Goal: Browse casually: Explore the website without a specific task or goal

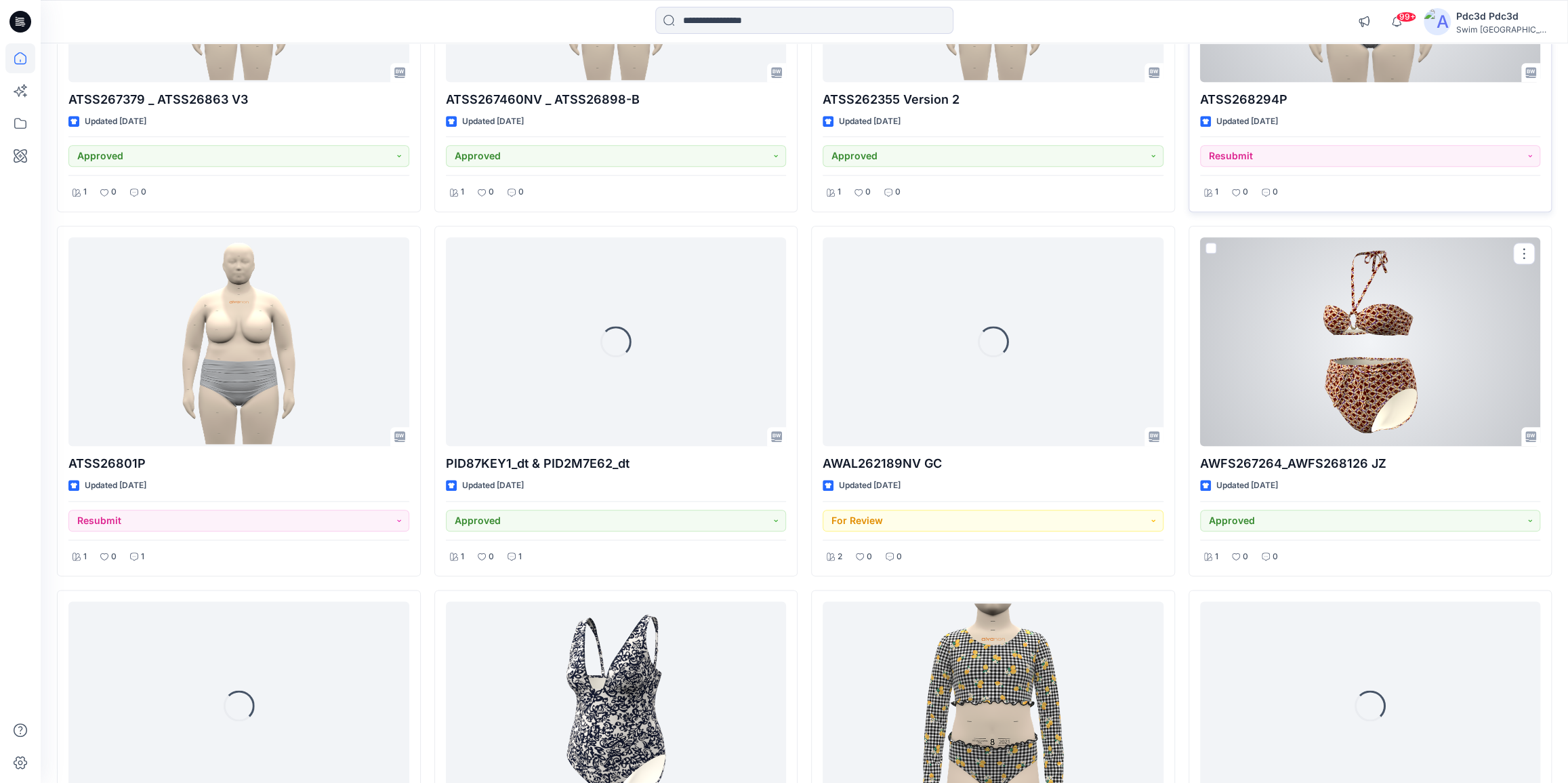
scroll to position [1043, 0]
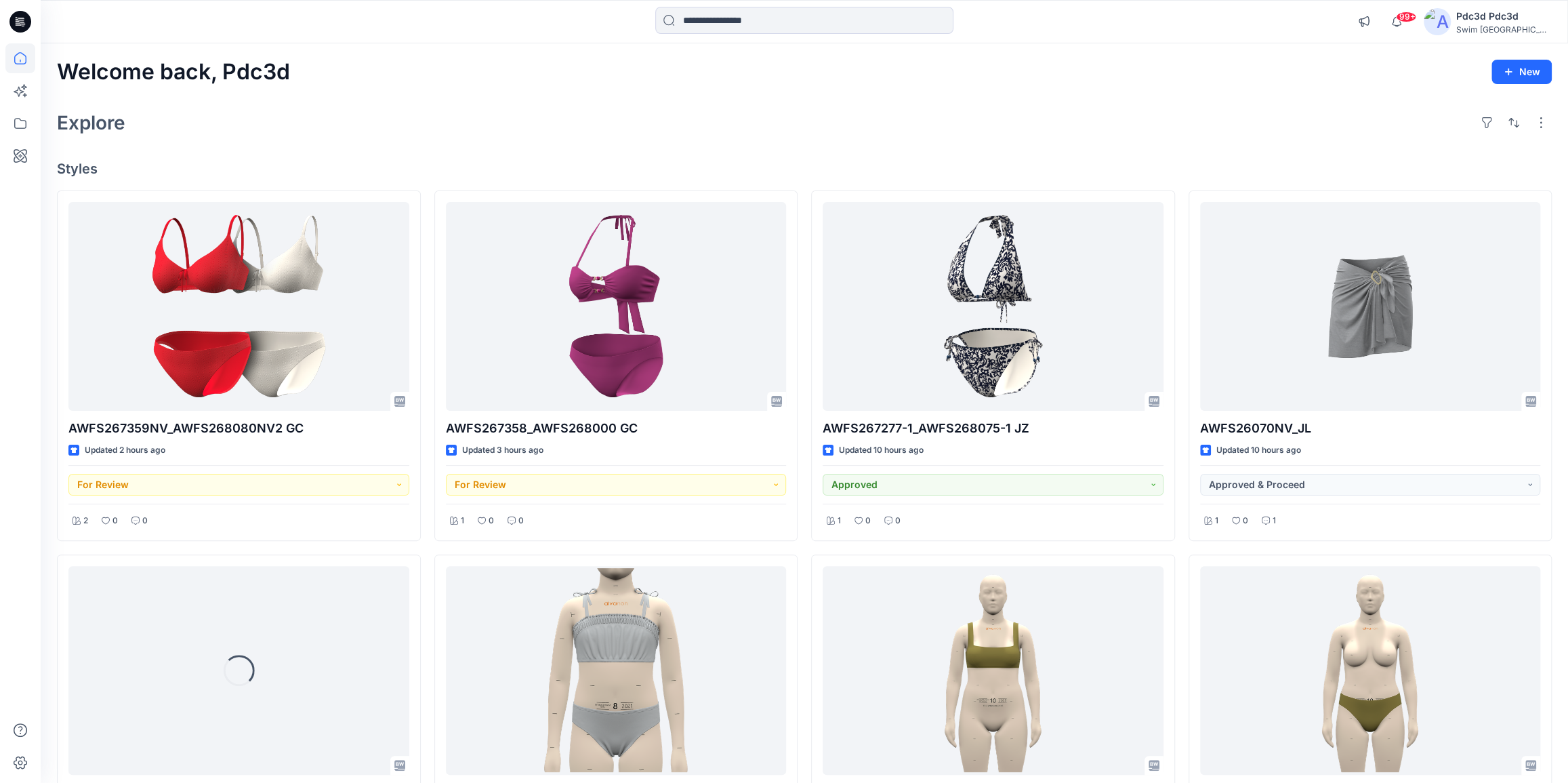
click at [607, 137] on div "Explore" at bounding box center [804, 123] width 1495 height 32
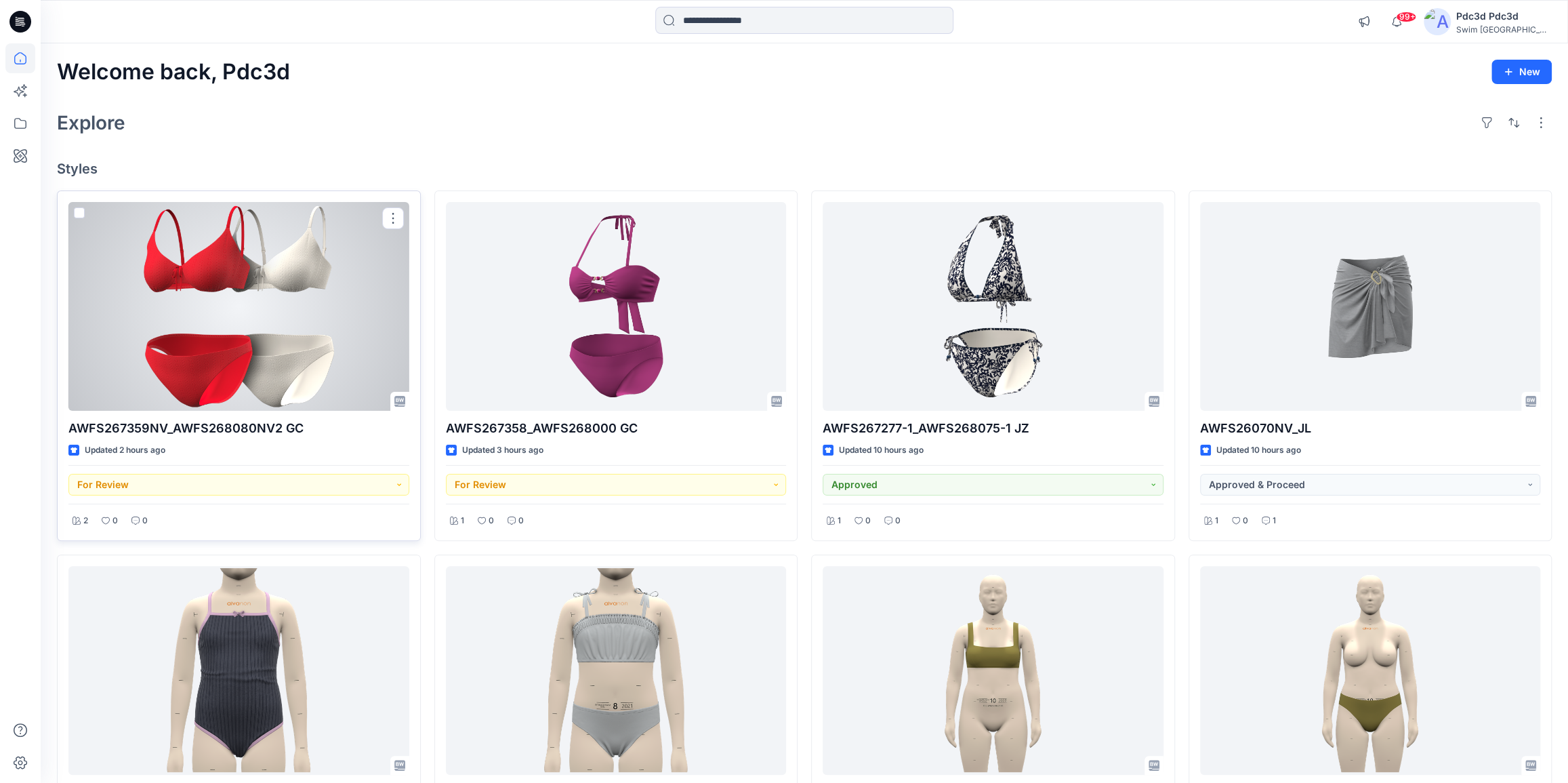
click at [236, 329] on div at bounding box center [238, 306] width 341 height 209
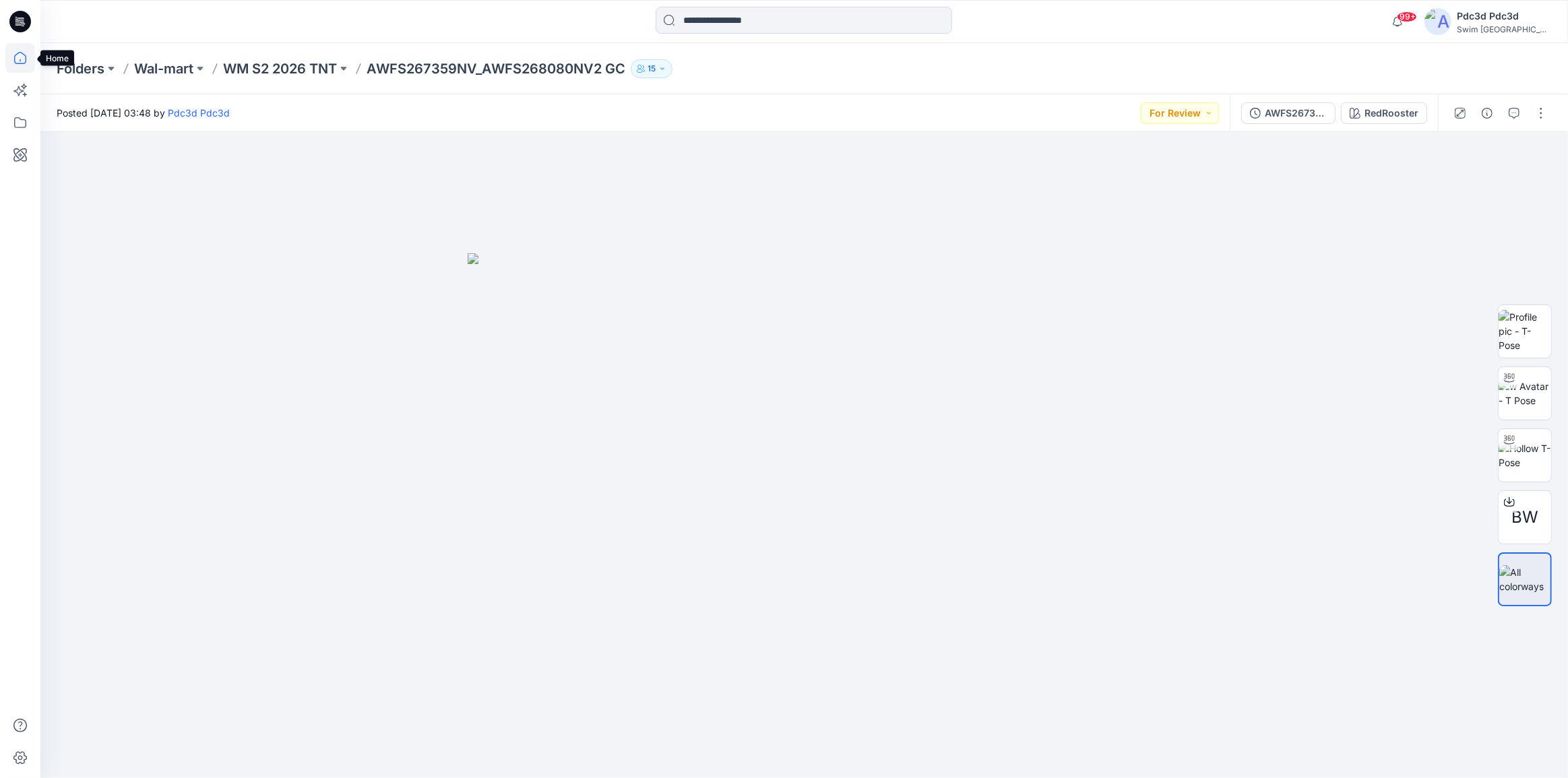
click at [25, 55] on icon at bounding box center [20, 57] width 12 height 12
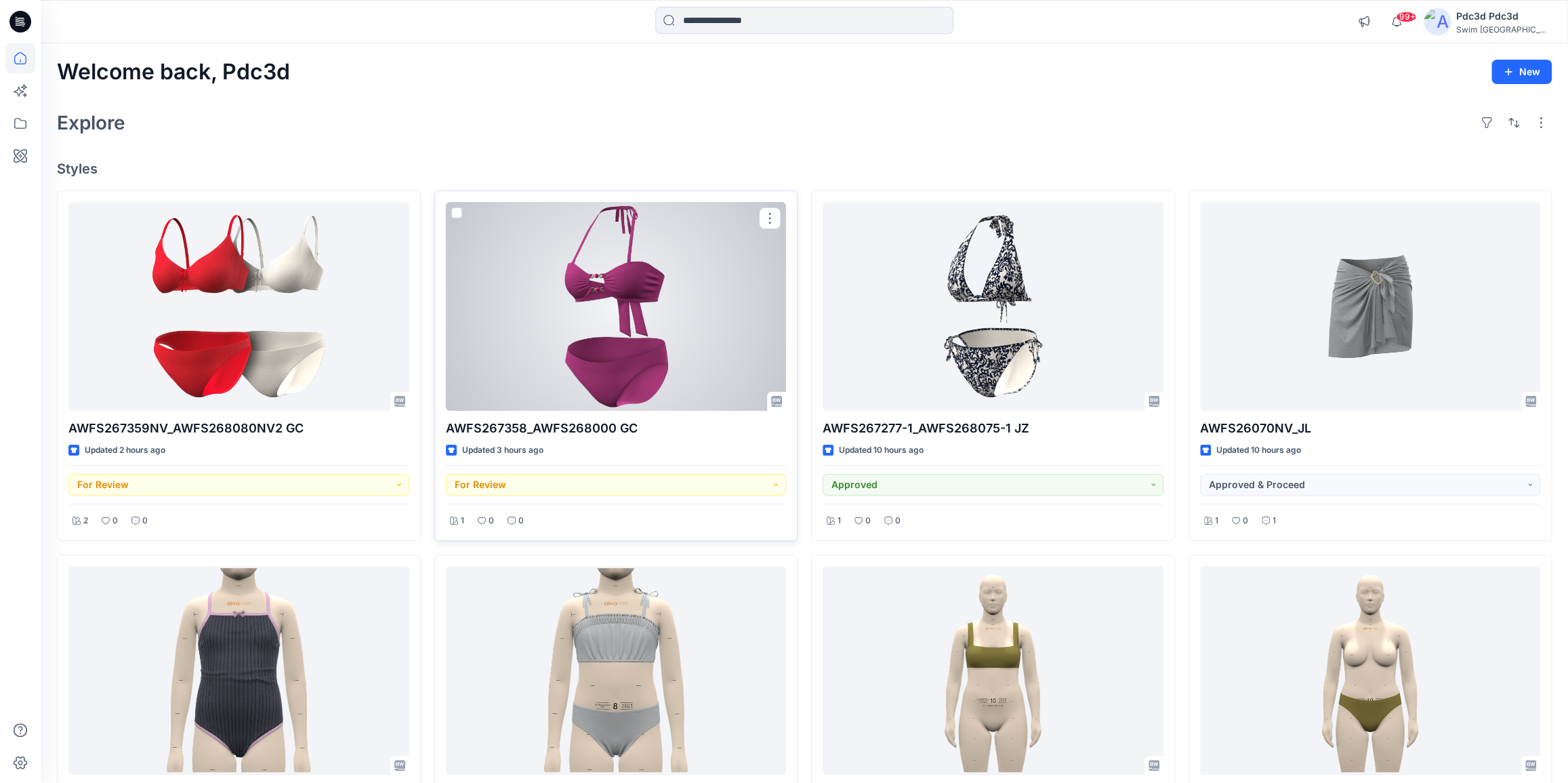
click at [570, 337] on div at bounding box center [615, 306] width 341 height 209
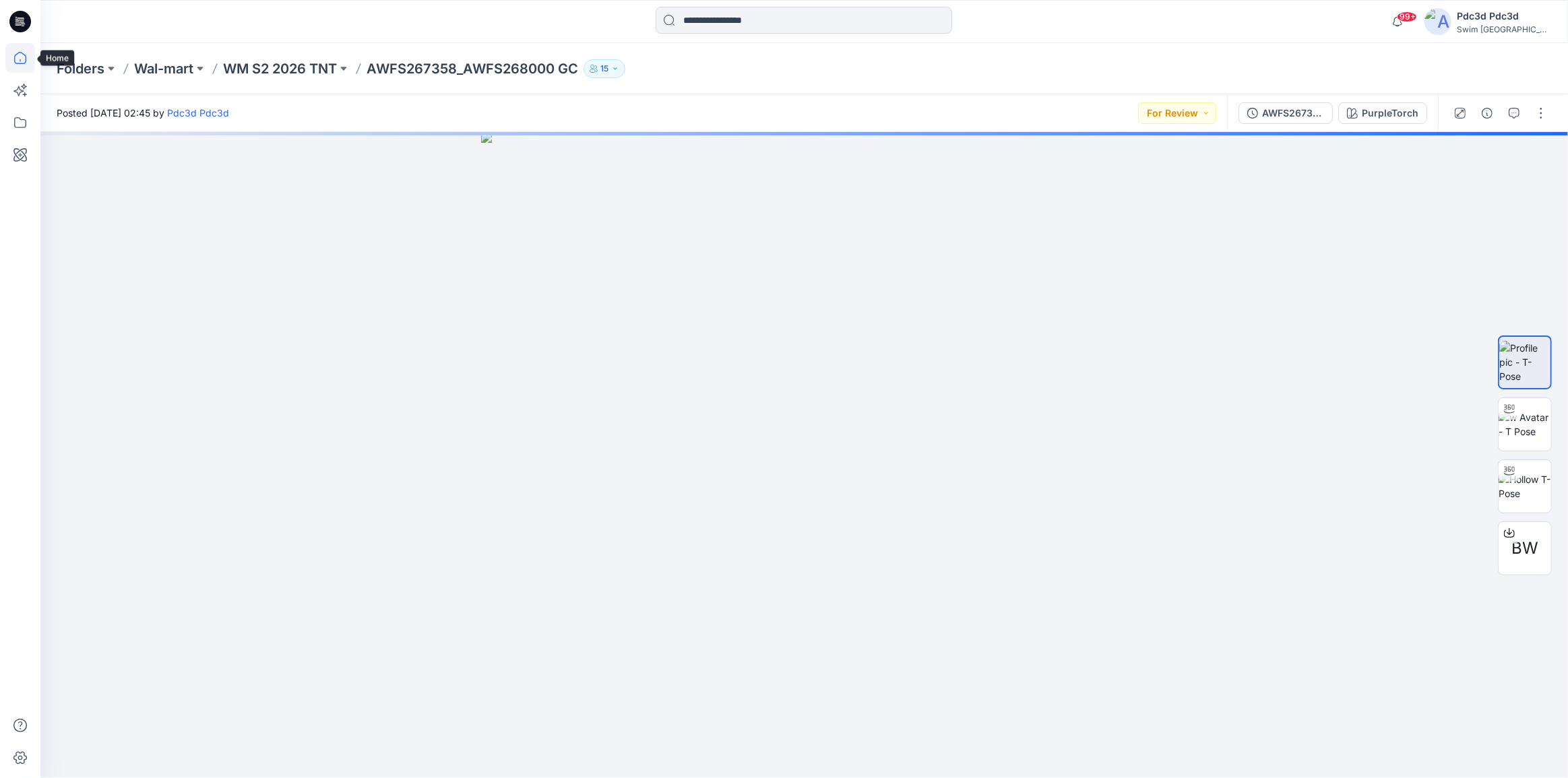
click at [20, 54] on icon at bounding box center [20, 57] width 29 height 29
